Goal: Task Accomplishment & Management: Complete application form

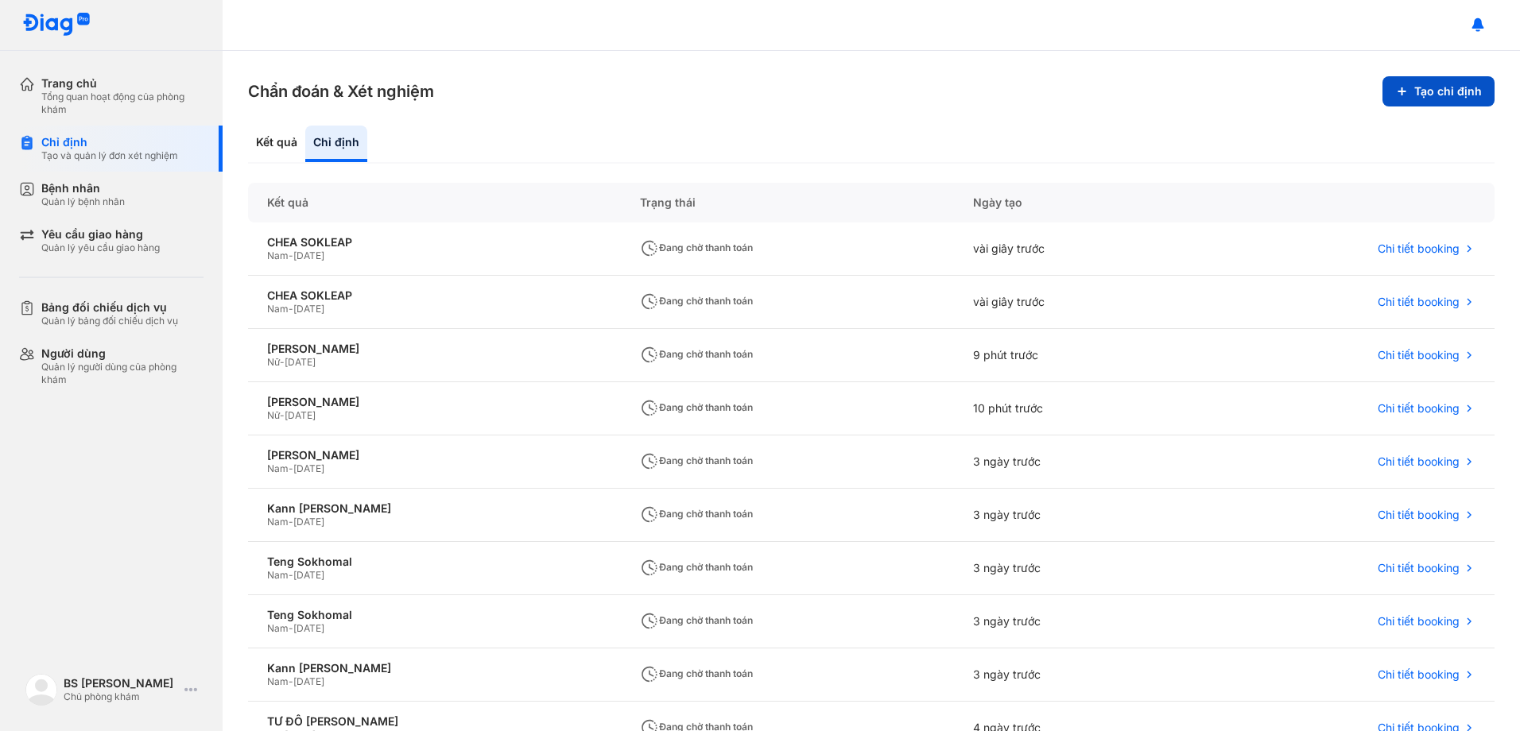
drag, startPoint x: 0, startPoint y: 0, endPoint x: 1423, endPoint y: 91, distance: 1426.0
click at [1423, 91] on button "Tạo chỉ định" at bounding box center [1439, 91] width 112 height 30
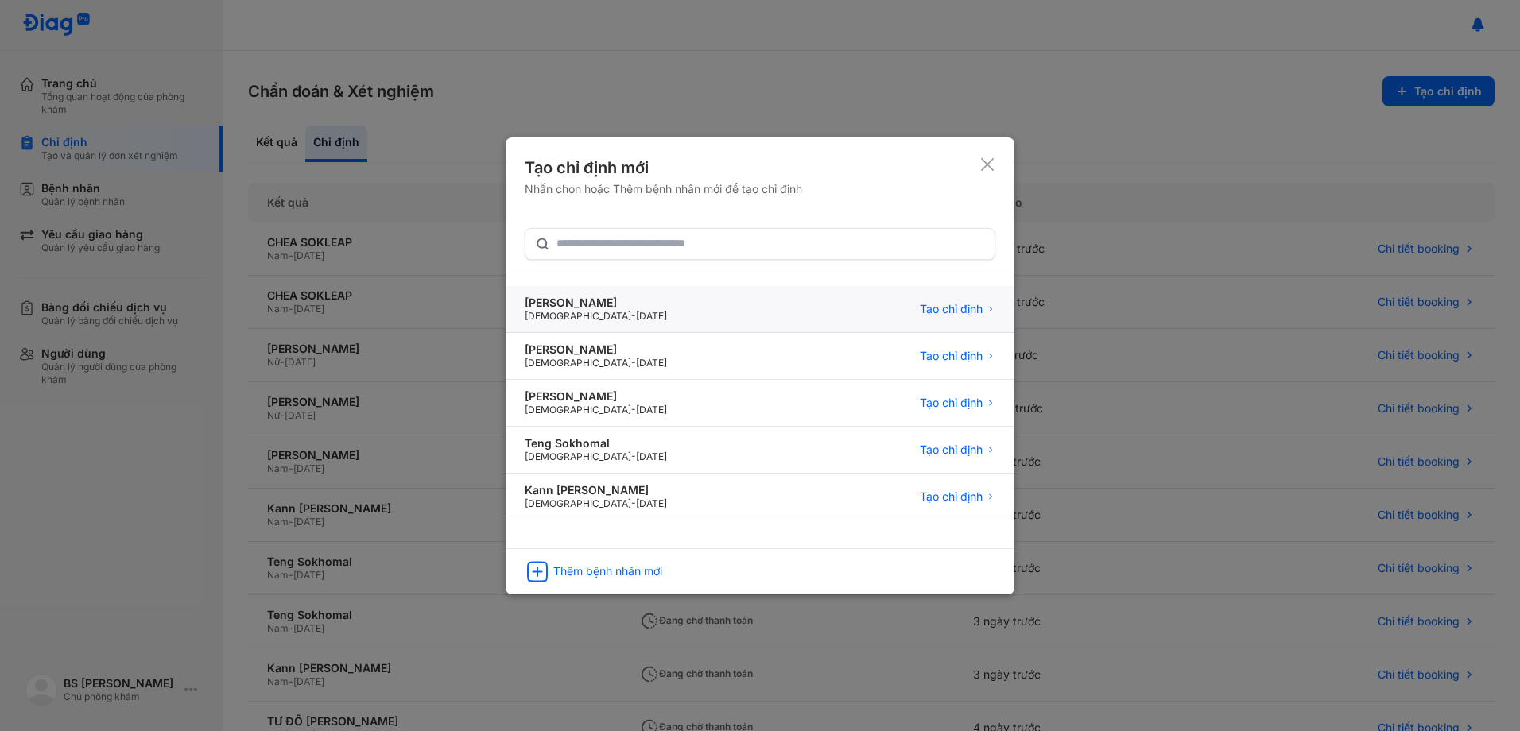
click at [583, 302] on div "[PERSON_NAME]" at bounding box center [596, 303] width 142 height 14
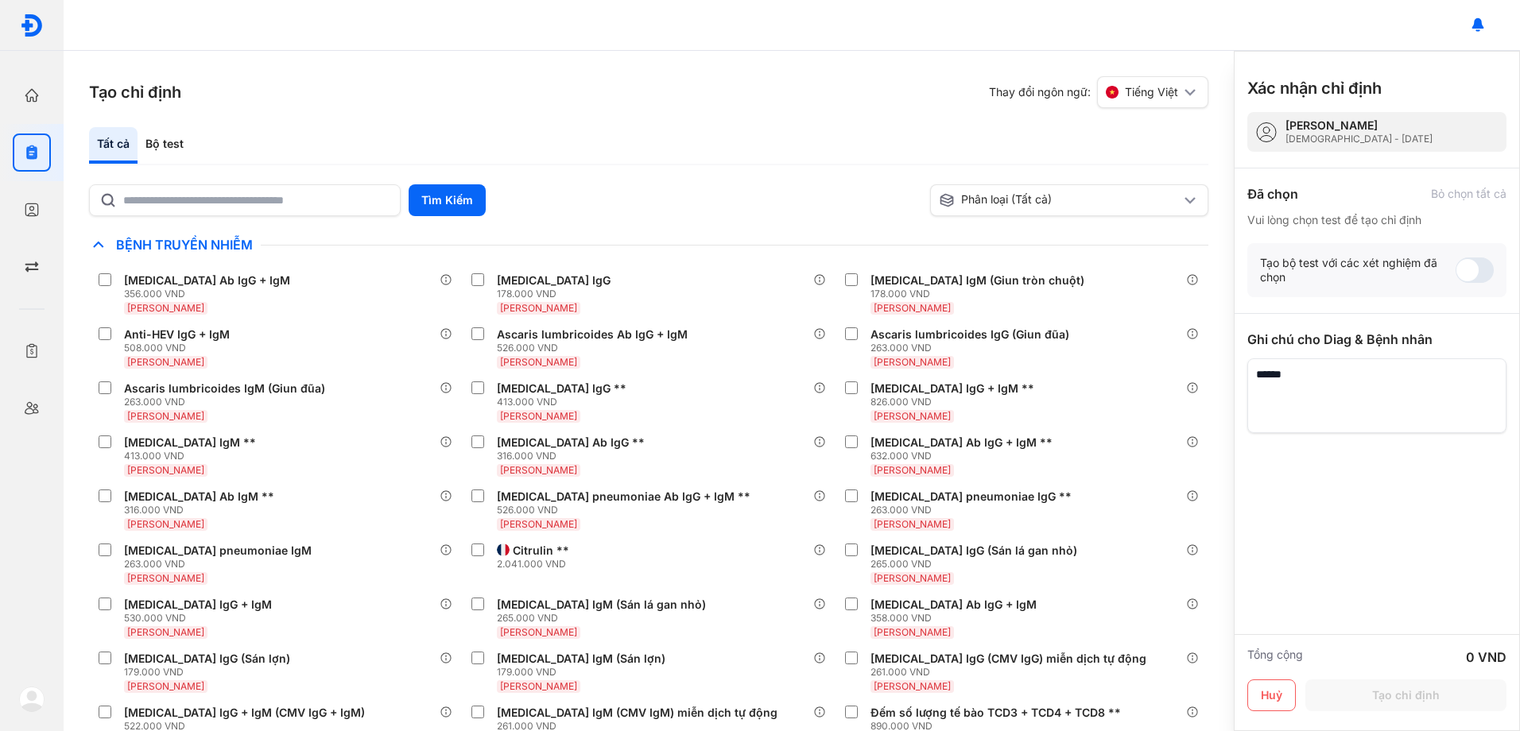
click at [324, 140] on div "Tất cả Bộ test" at bounding box center [648, 146] width 1119 height 38
click at [161, 143] on div "Bộ test" at bounding box center [165, 145] width 54 height 37
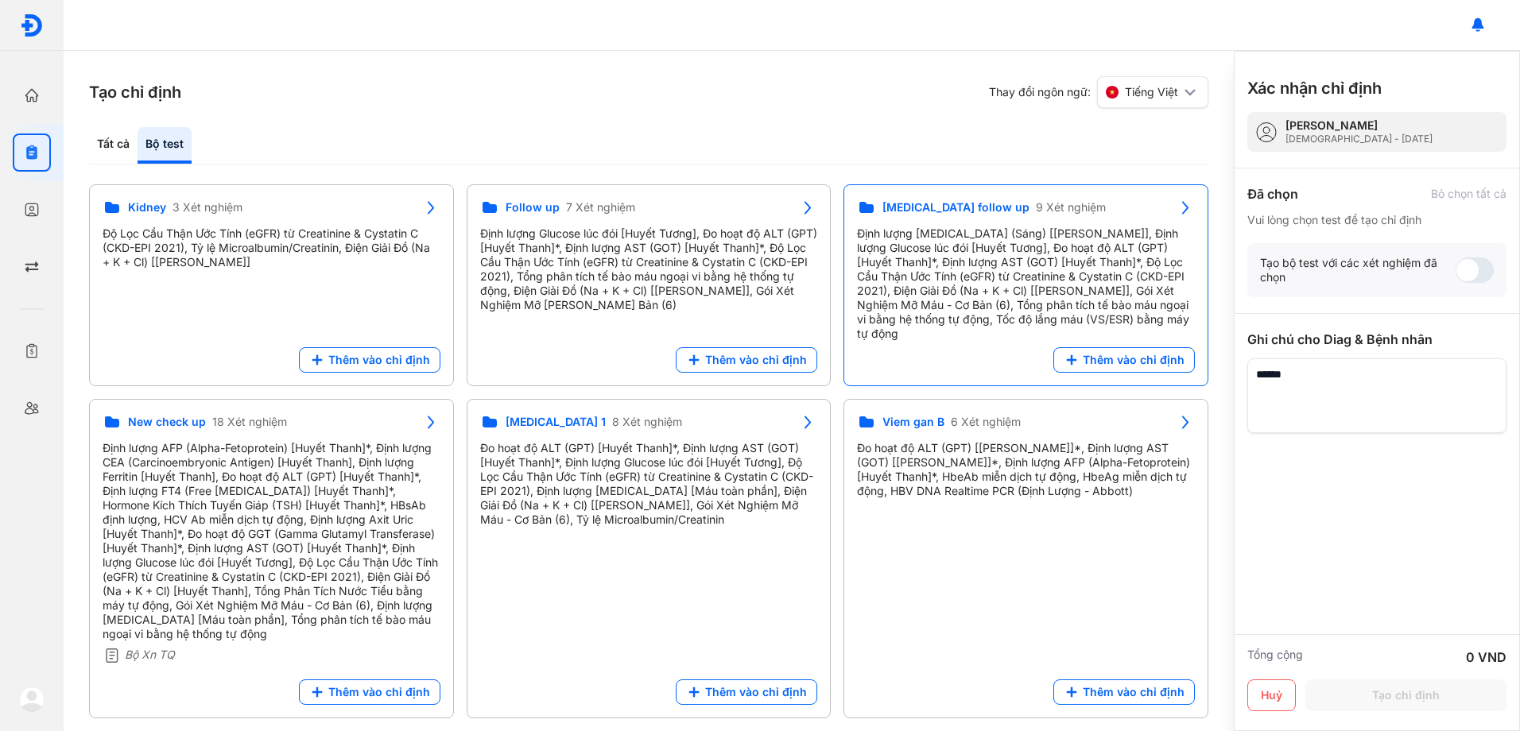
click at [949, 254] on div "Định lượng [MEDICAL_DATA] (Sáng) [[PERSON_NAME]], Định lượng Glucose lúc đói [H…" at bounding box center [1026, 284] width 338 height 114
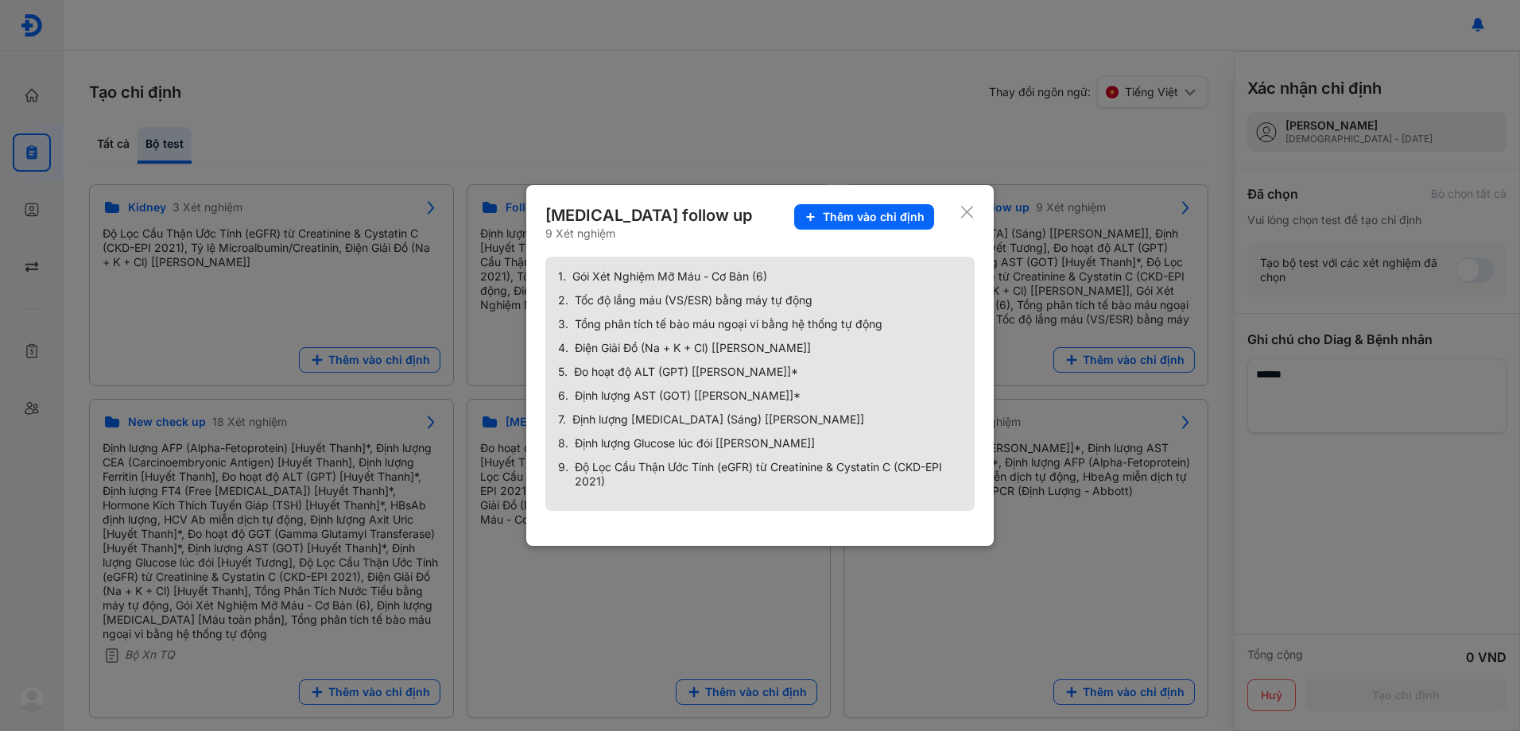
click at [886, 235] on div "Thêm vào chỉ định" at bounding box center [864, 222] width 140 height 37
click at [869, 216] on span "Thêm vào chỉ định" at bounding box center [874, 217] width 102 height 14
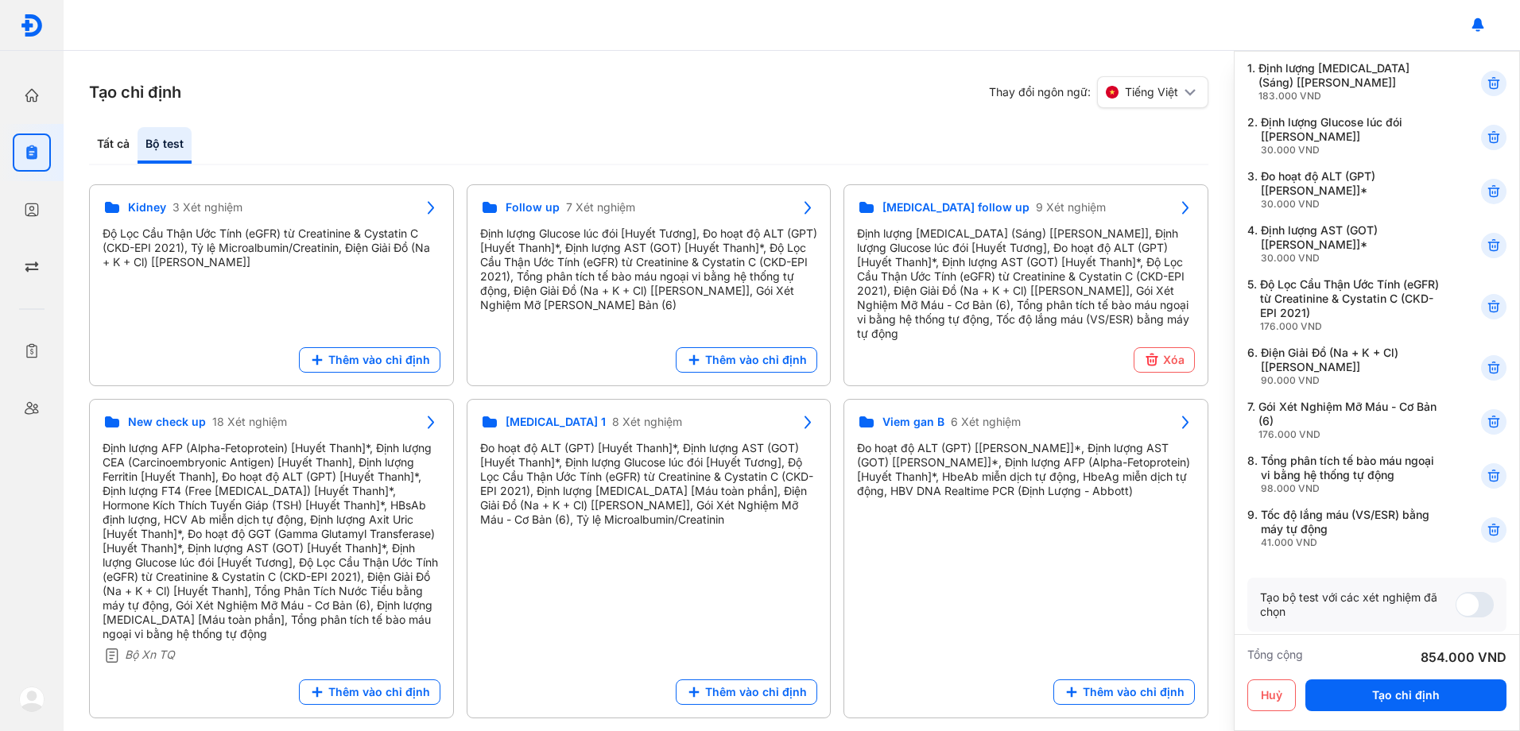
scroll to position [239, 0]
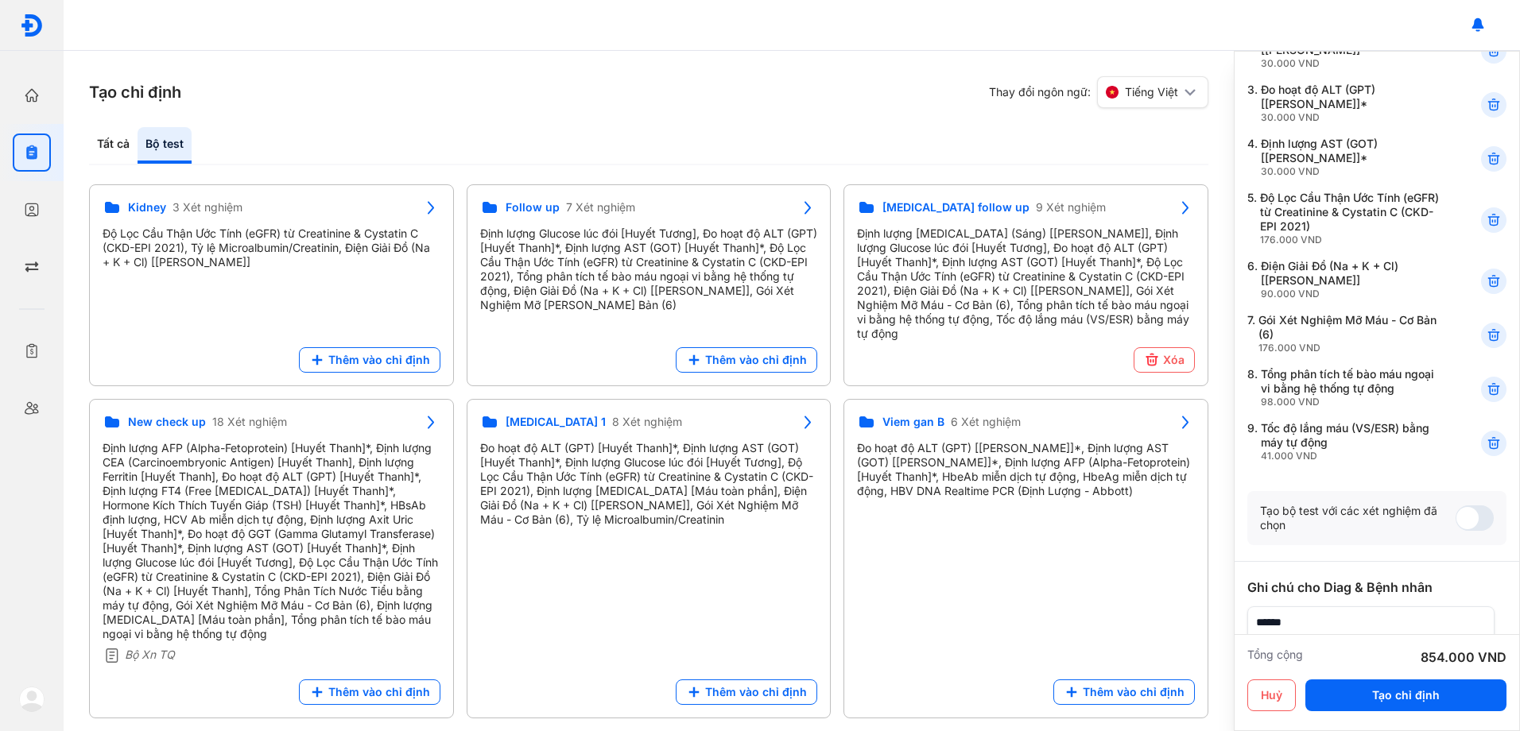
click at [1486, 446] on icon at bounding box center [1494, 444] width 16 height 16
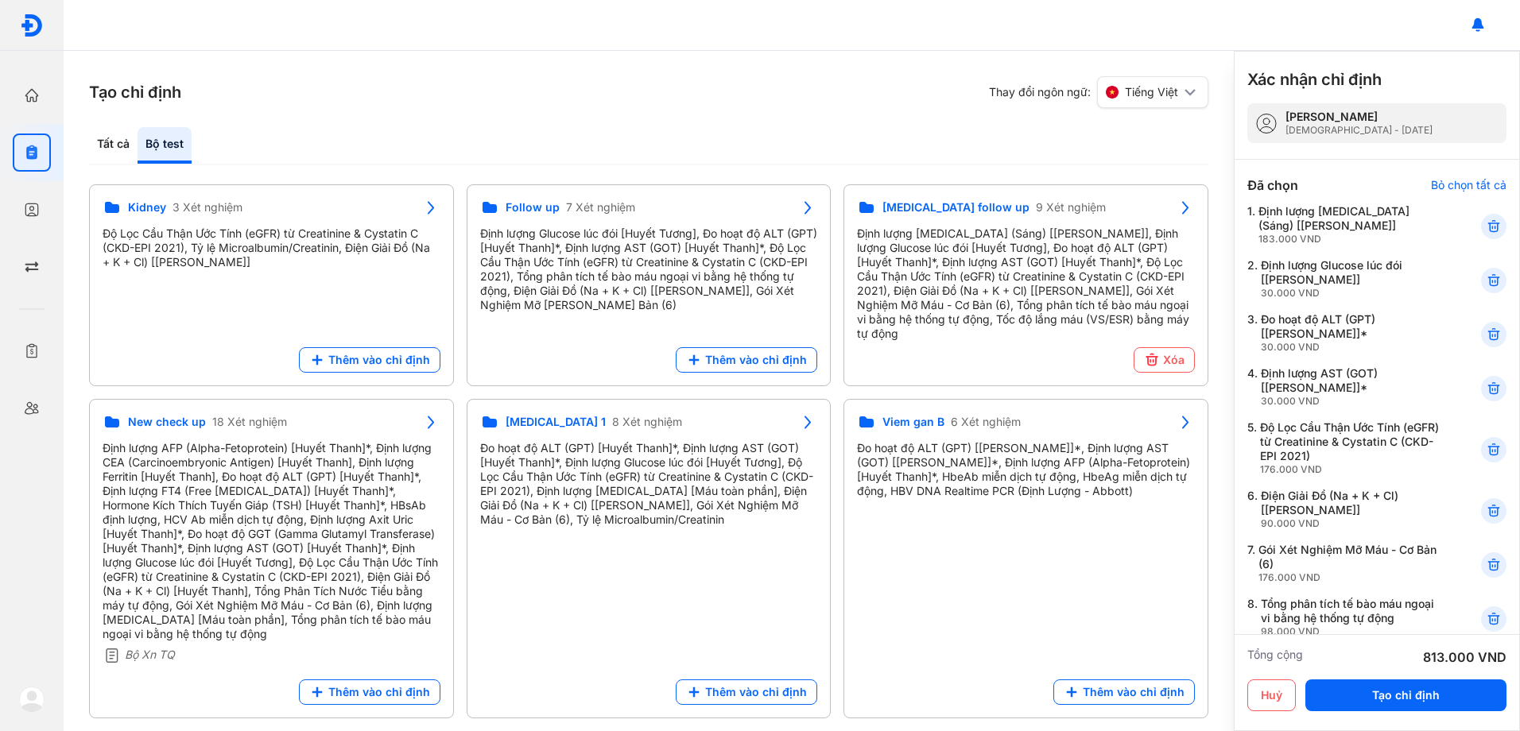
scroll to position [0, 0]
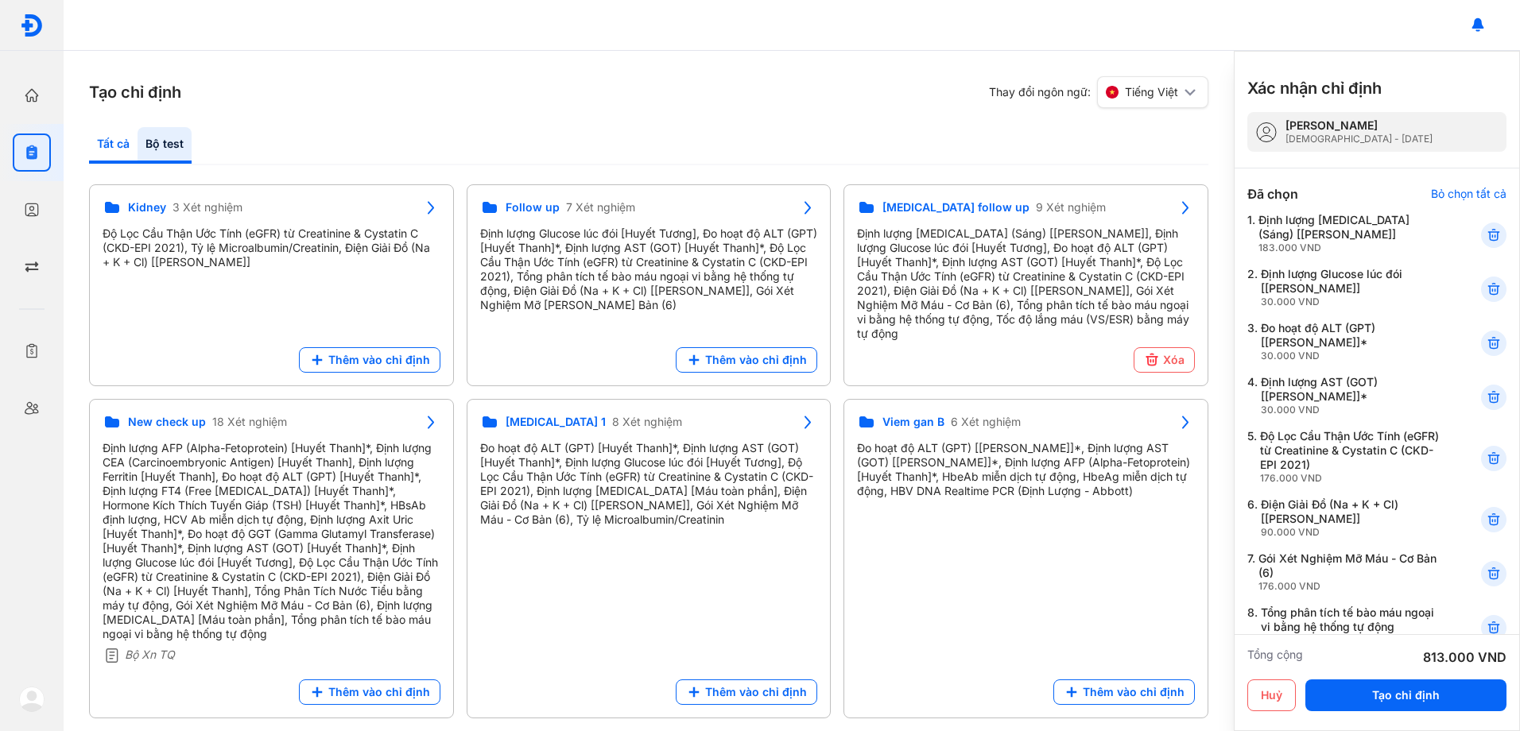
click at [138, 145] on div "Tất cả" at bounding box center [165, 145] width 54 height 37
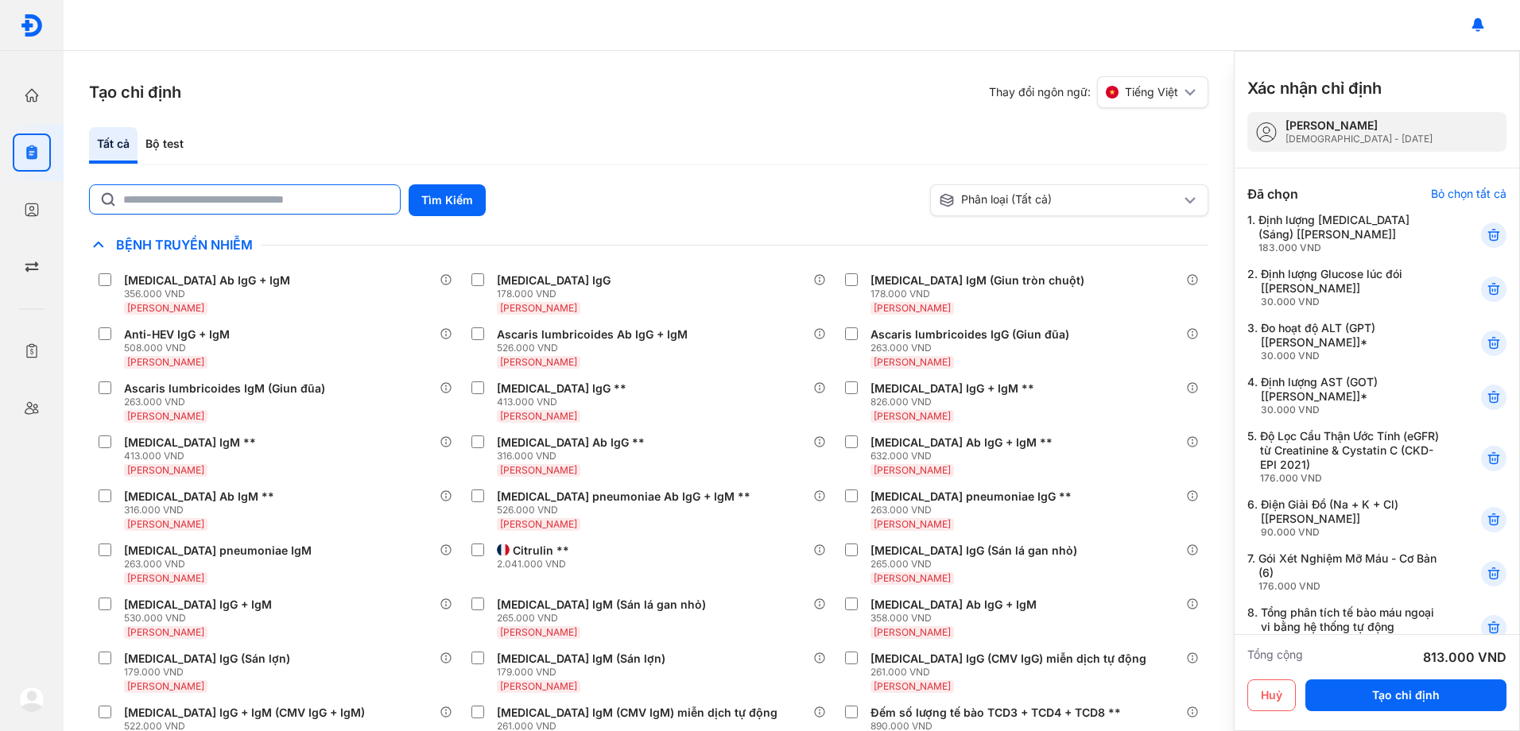
click at [242, 200] on input "text" at bounding box center [256, 199] width 267 height 29
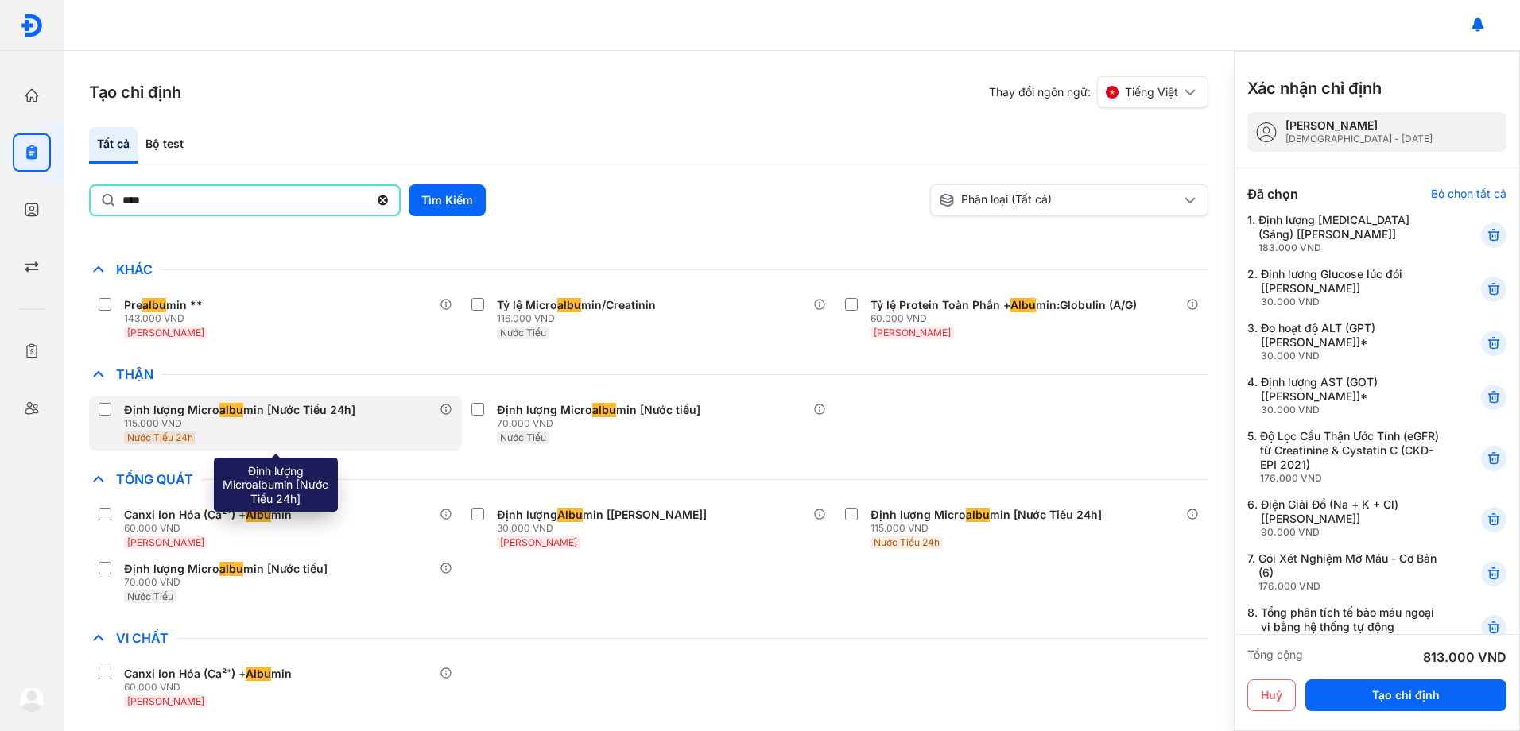
scroll to position [188, 0]
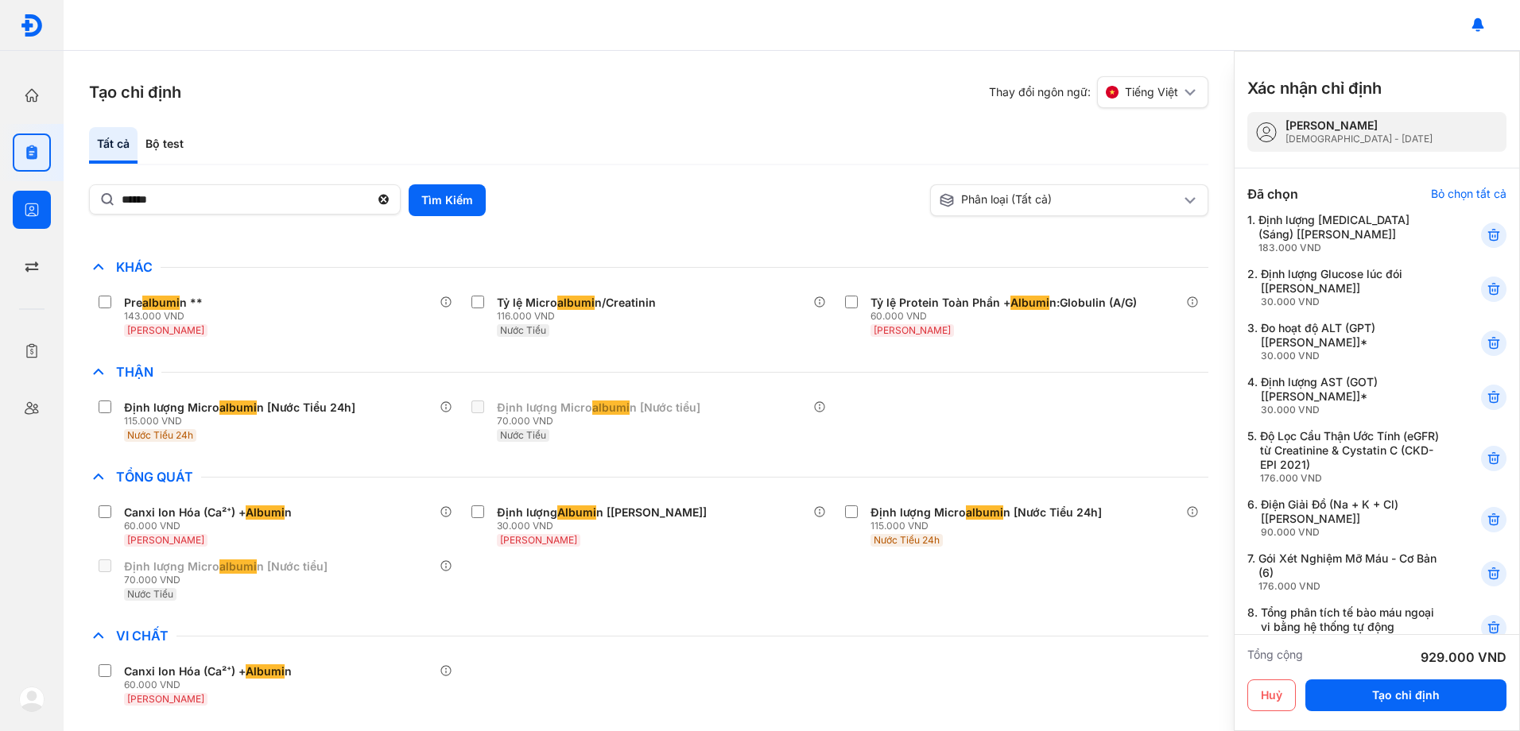
click at [0, 201] on html "Trang chủ Tổng quan hoạt động của phòng khám Chỉ định Tạo và quản lý đơn xét ng…" at bounding box center [760, 365] width 1520 height 731
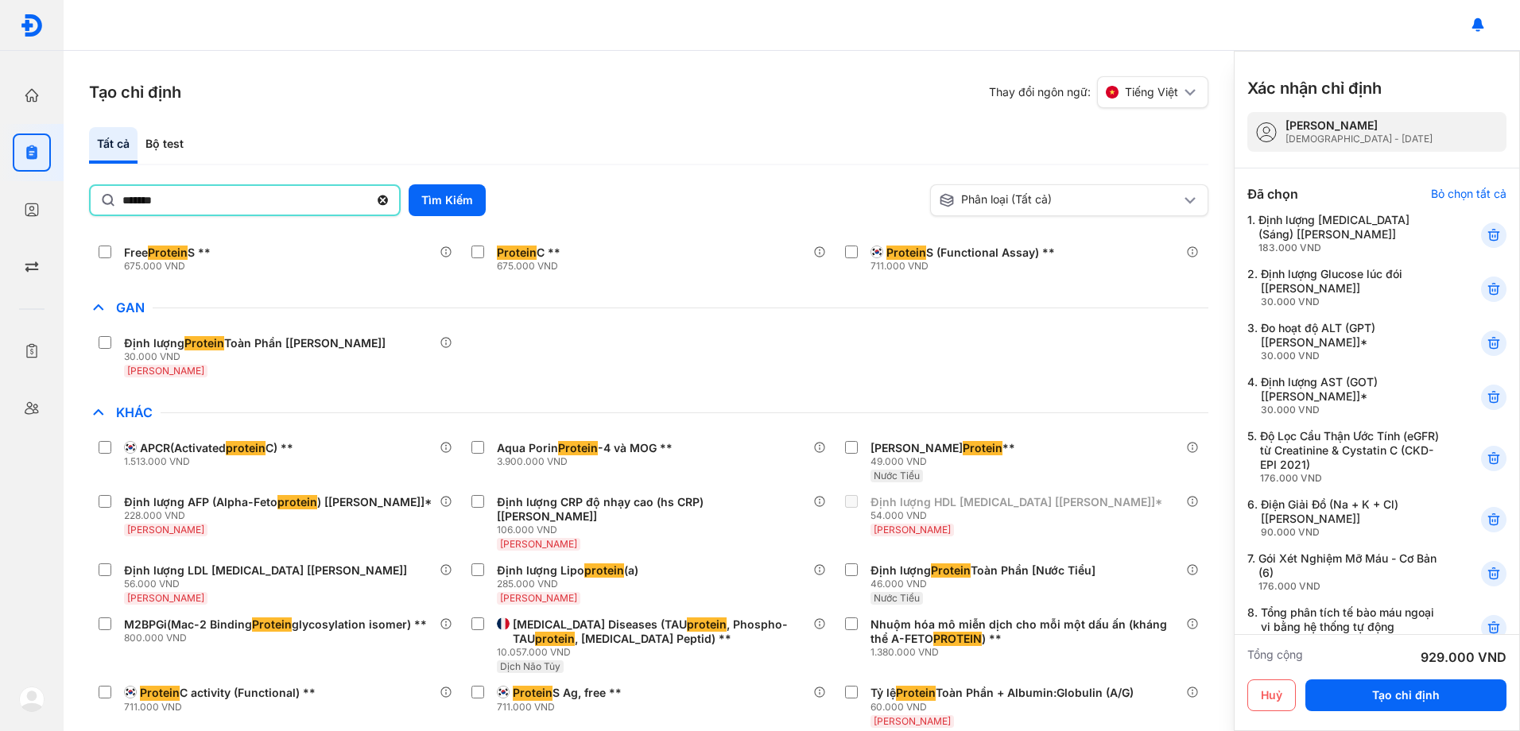
scroll to position [159, 0]
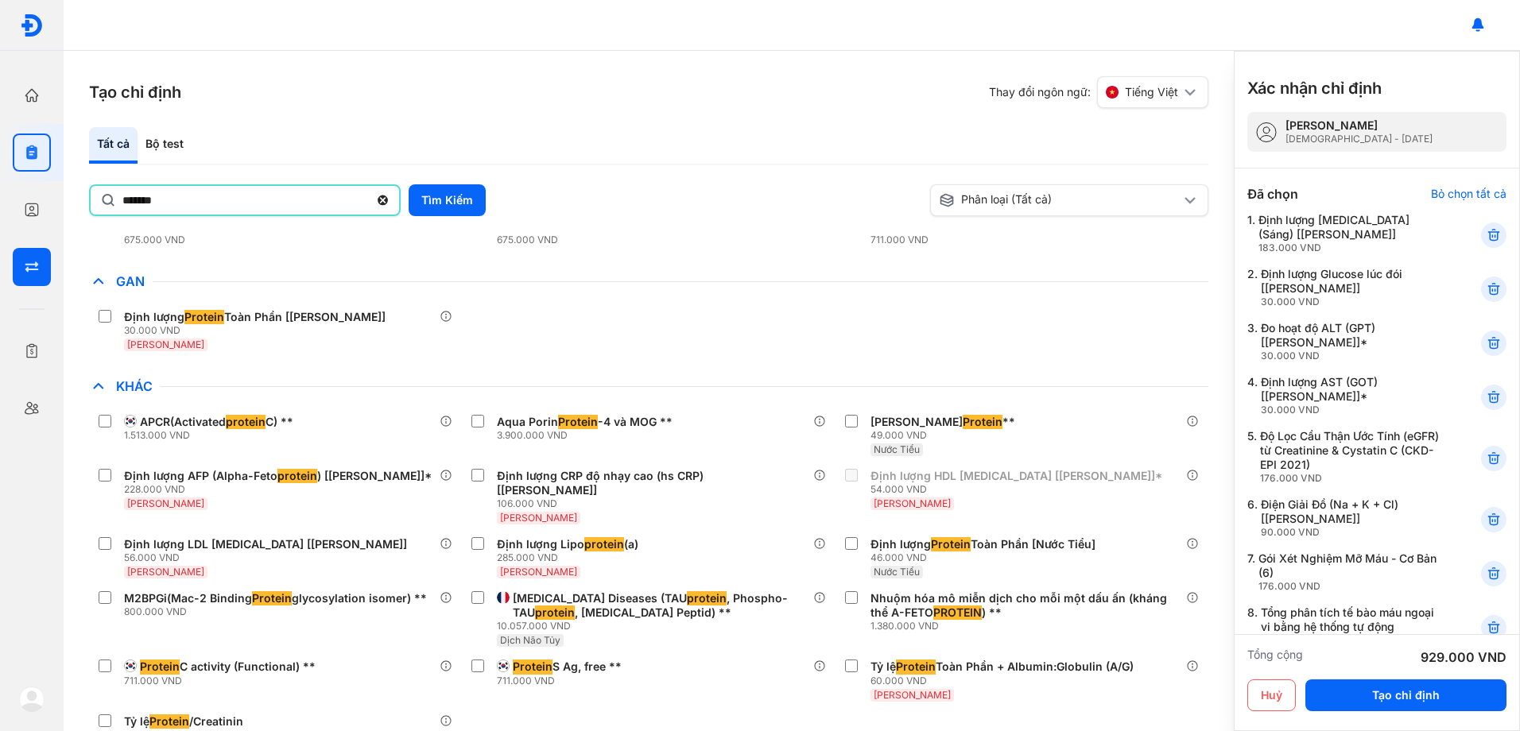
drag, startPoint x: 201, startPoint y: 202, endPoint x: 0, endPoint y: 278, distance: 215.1
click at [0, 258] on html "Trang chủ Tổng quan hoạt động của phòng khám Chỉ định Tạo và quản lý đơn xét ng…" at bounding box center [760, 365] width 1520 height 731
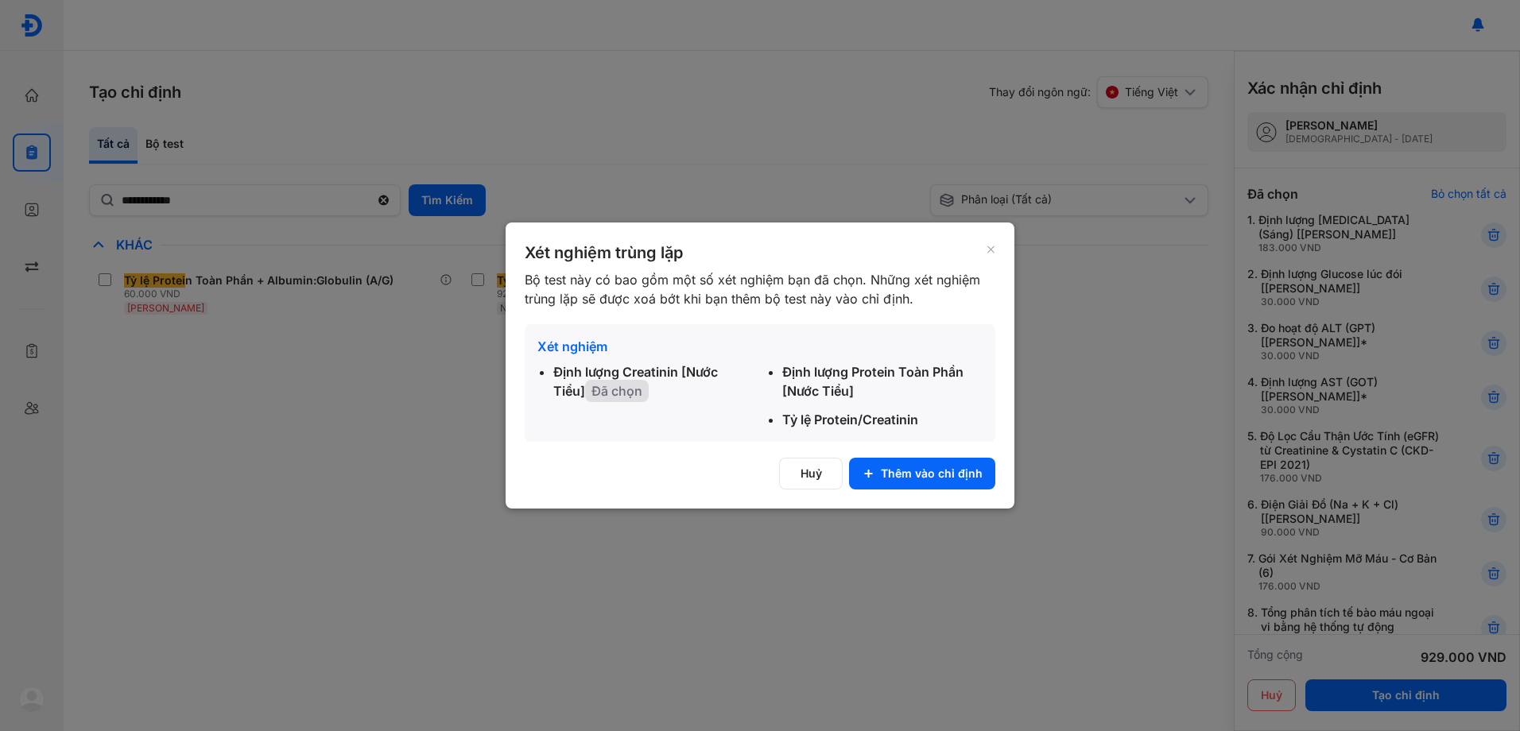
click at [894, 452] on div "Xét nghiệm trùng lặp Bộ test này có bao gồm một số xét nghiệm bạn đã chọn. Nhữn…" at bounding box center [760, 366] width 509 height 286
click at [893, 473] on button "Thêm vào chỉ định" at bounding box center [922, 474] width 146 height 32
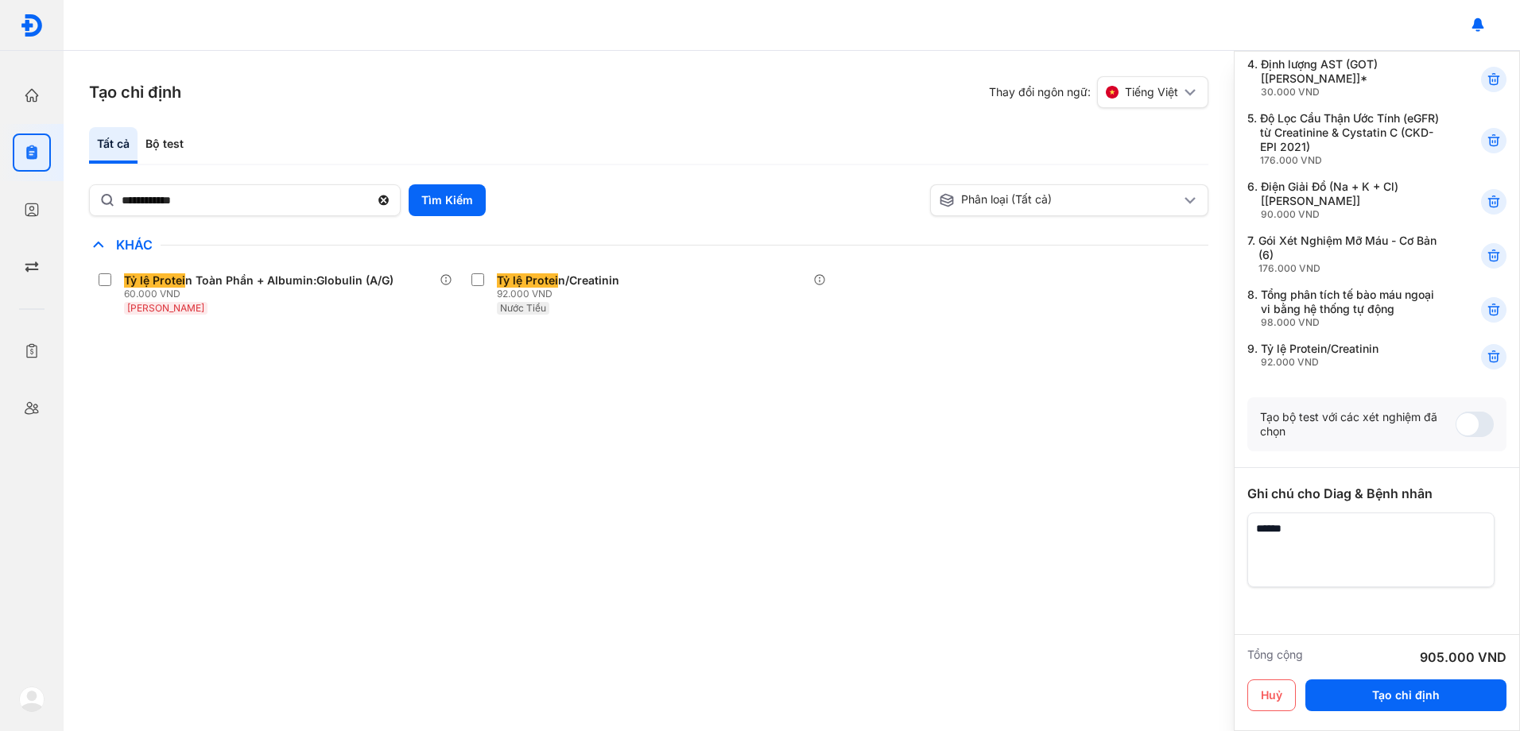
scroll to position [366, 0]
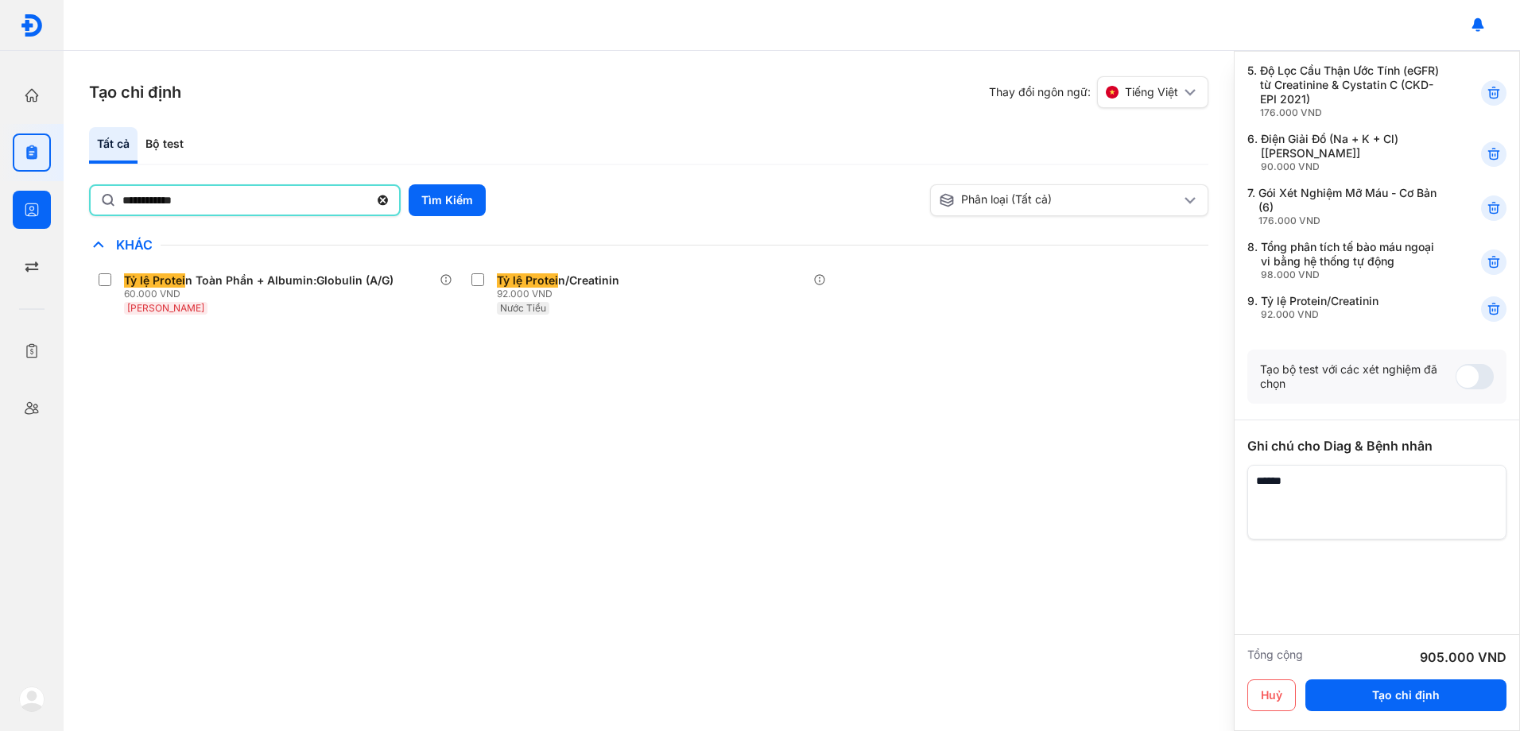
click at [0, 199] on html "**********" at bounding box center [760, 365] width 1520 height 731
type input "***"
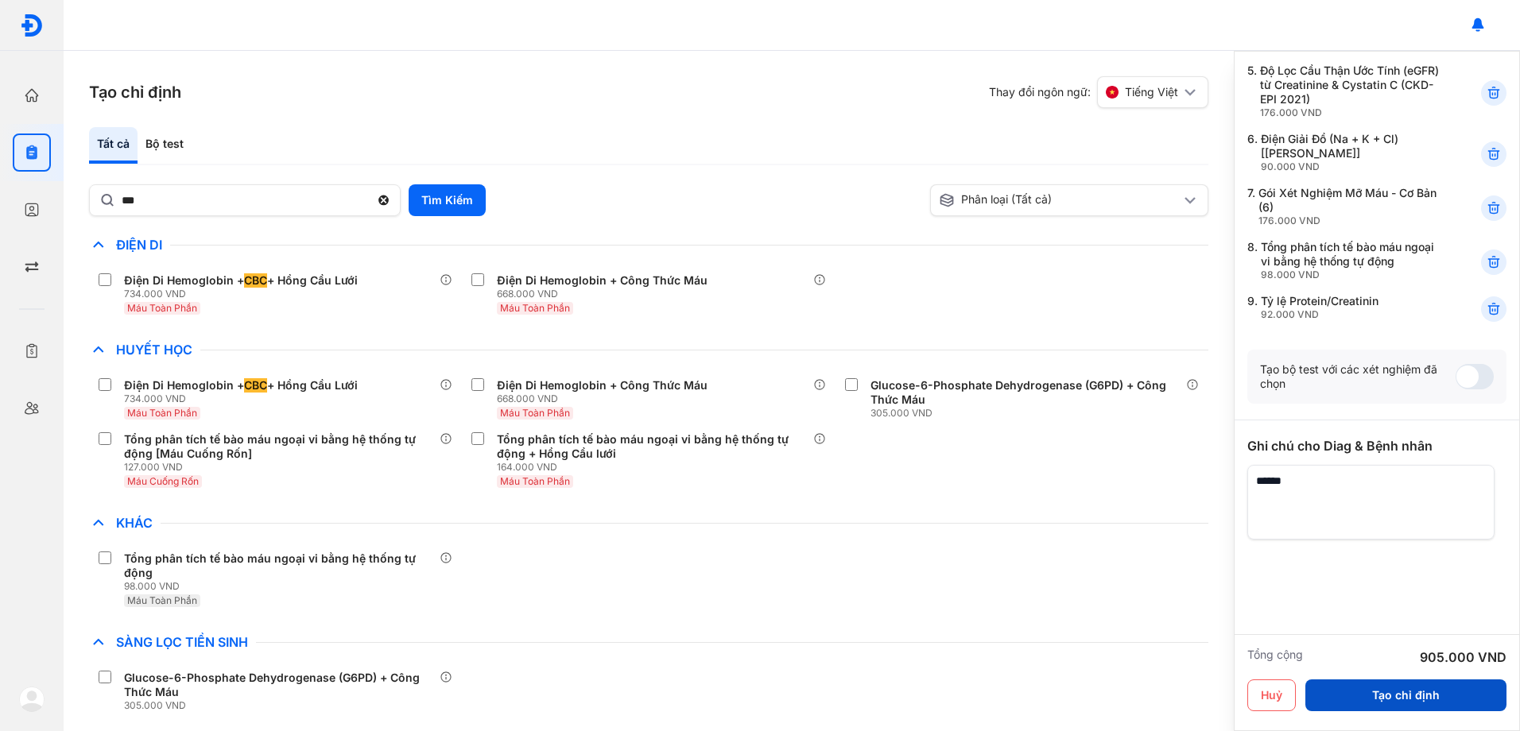
click at [1428, 696] on button "Tạo chỉ định" at bounding box center [1405, 696] width 201 height 32
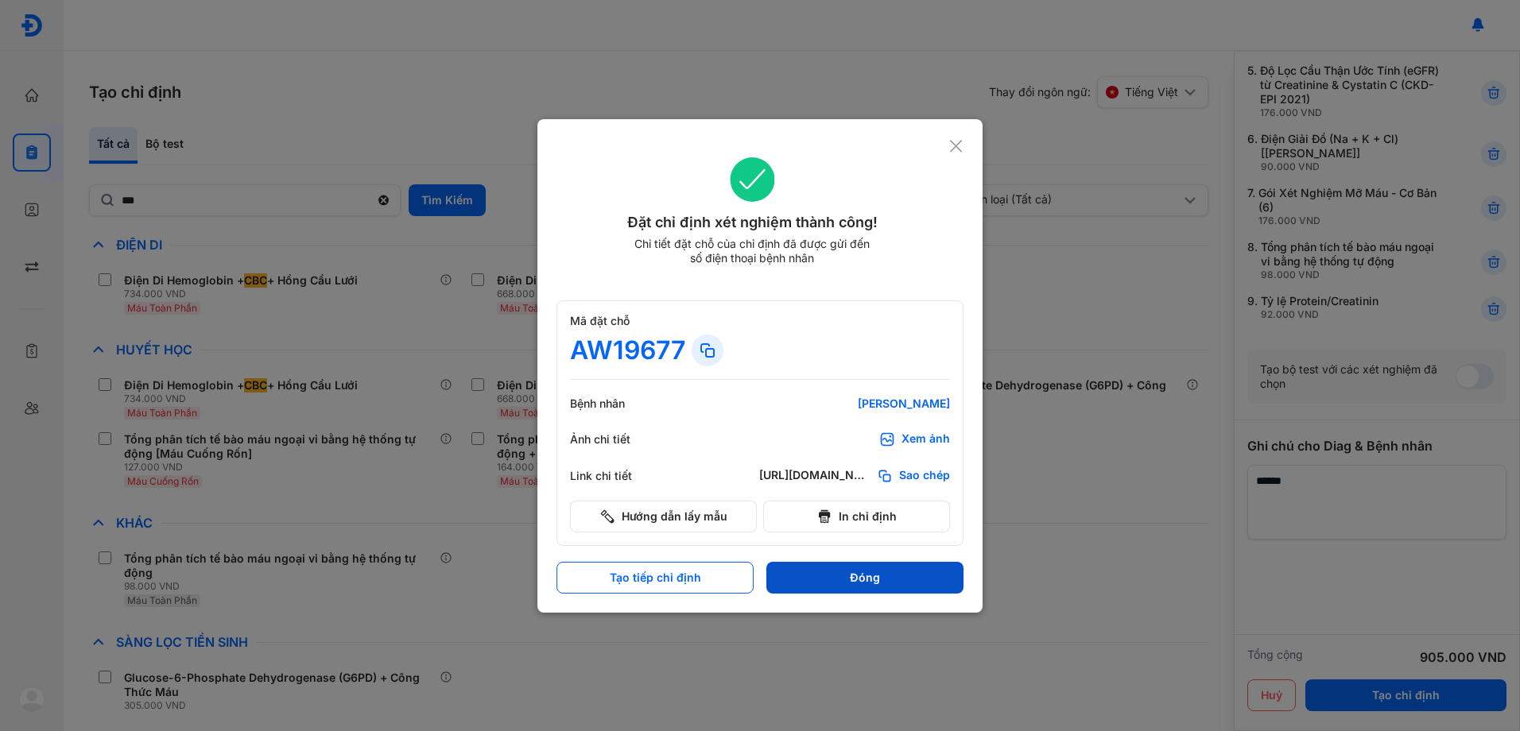
click at [865, 586] on button "Đóng" at bounding box center [864, 578] width 197 height 32
